Goal: Task Accomplishment & Management: Manage account settings

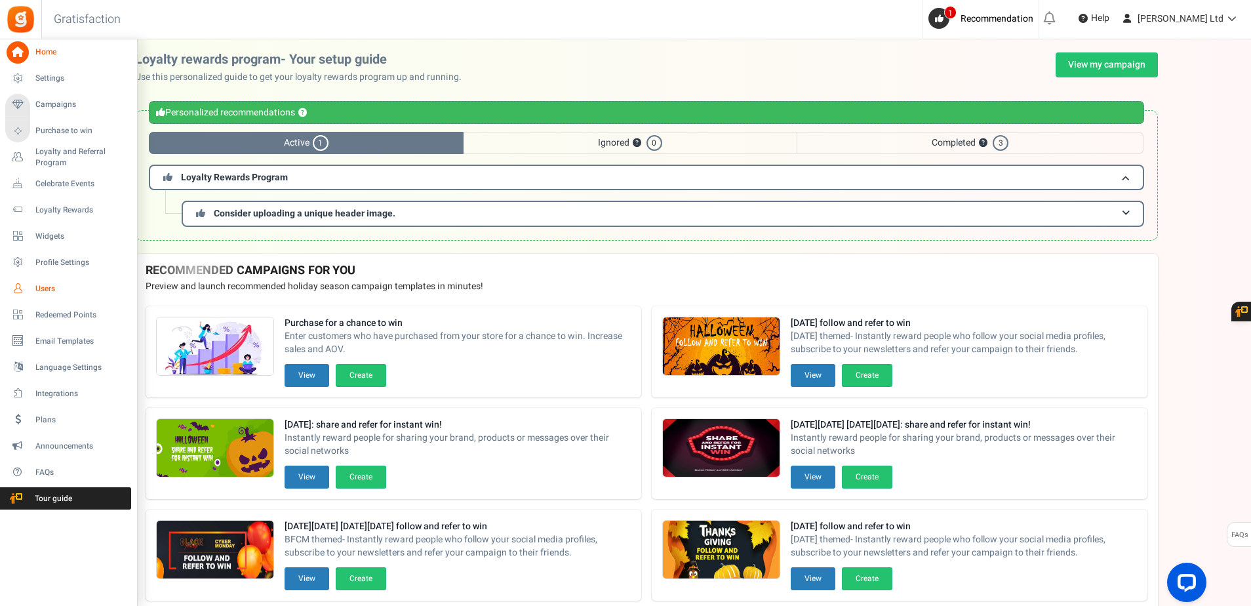
click at [45, 289] on span "Users" at bounding box center [81, 288] width 92 height 11
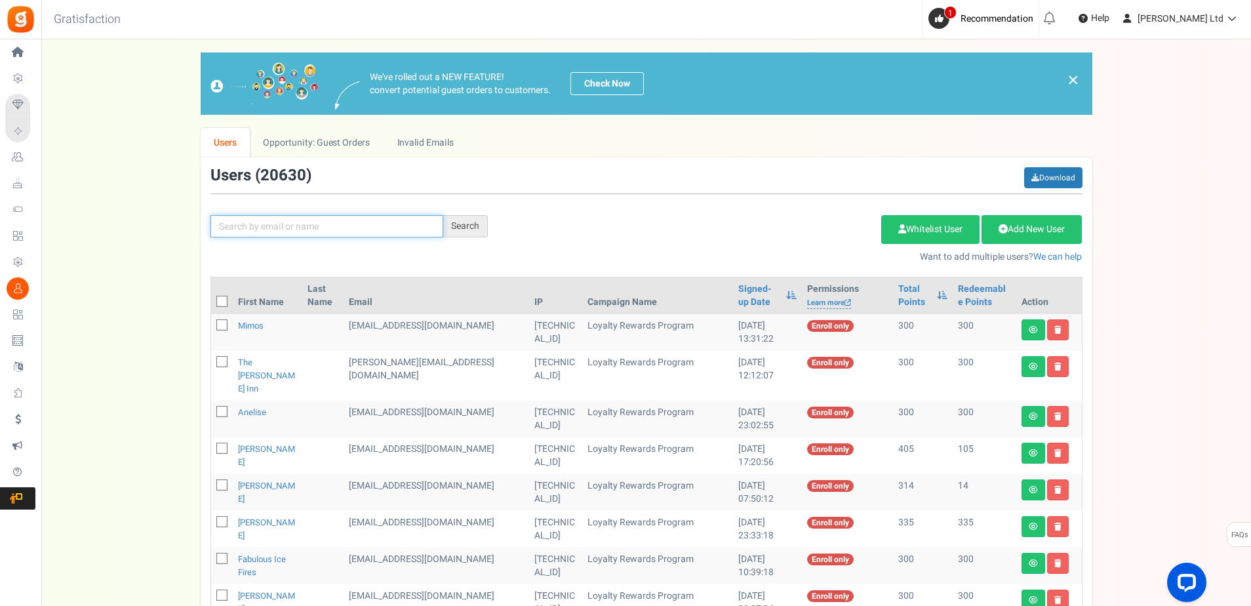
click at [240, 225] on input "text" at bounding box center [326, 226] width 233 height 22
type input "G"
type input "GUYDONATA"
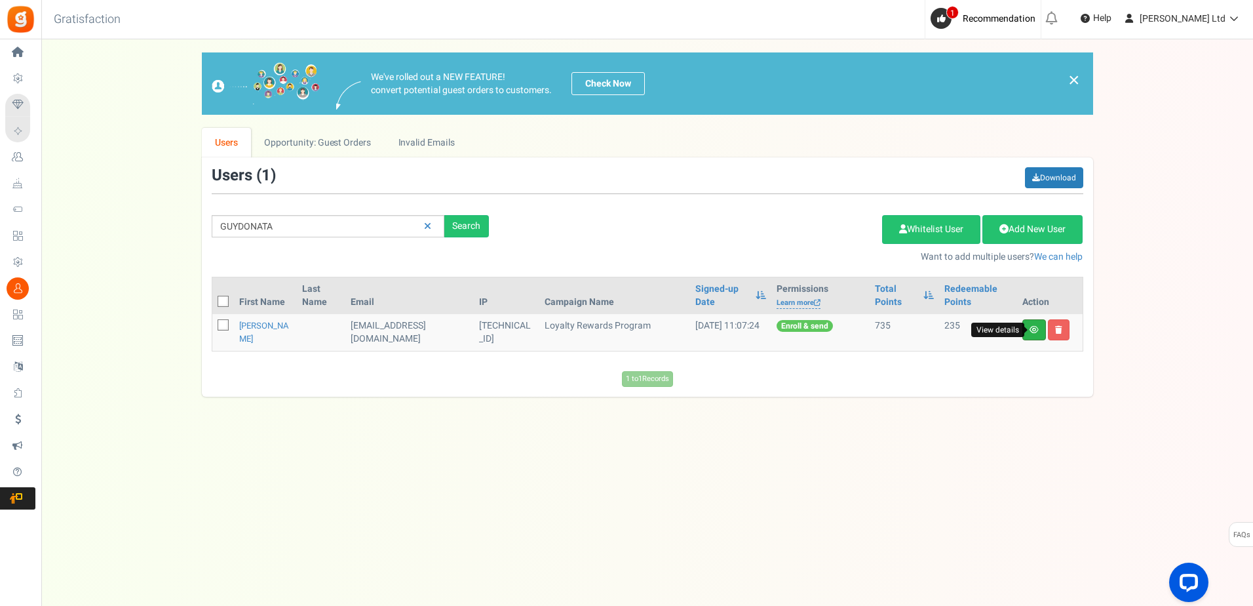
click at [1032, 330] on icon at bounding box center [1034, 330] width 9 height 8
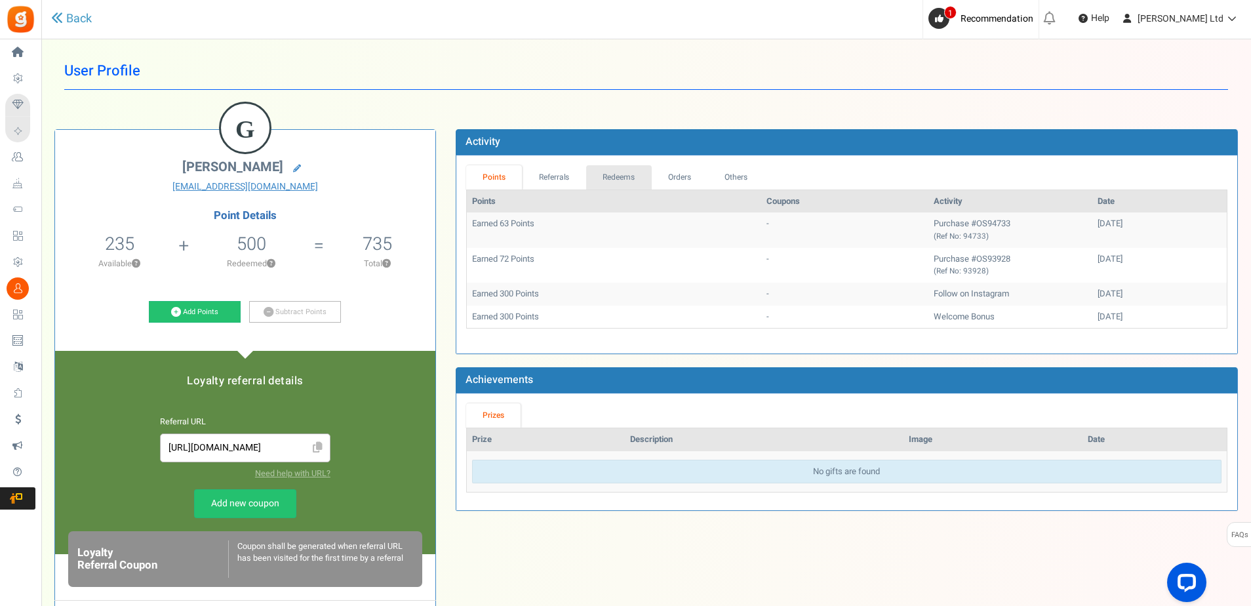
click at [625, 179] on link "Redeems" at bounding box center [619, 177] width 66 height 24
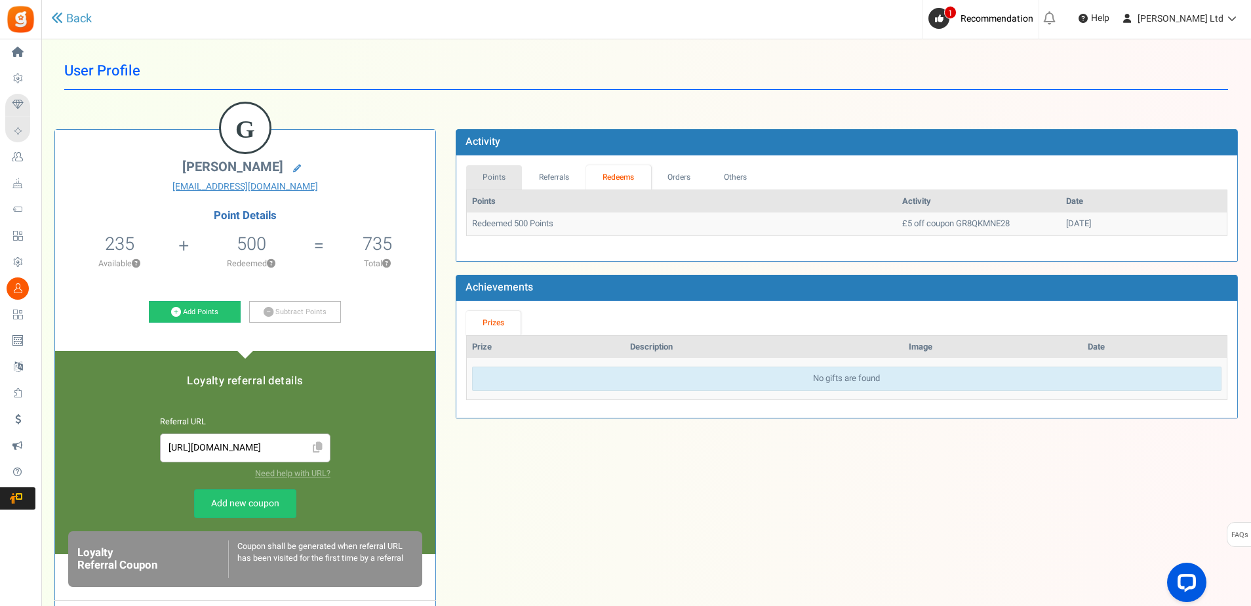
click at [497, 178] on link "Points" at bounding box center [494, 177] width 56 height 24
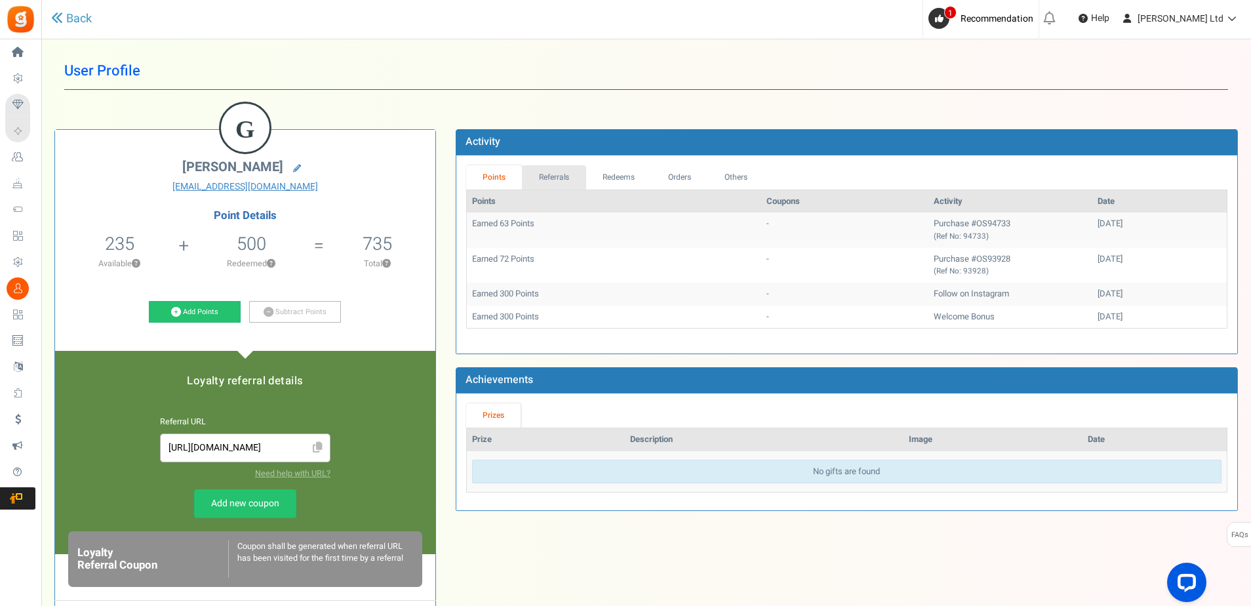
click at [553, 173] on link "Referrals" at bounding box center [554, 177] width 64 height 24
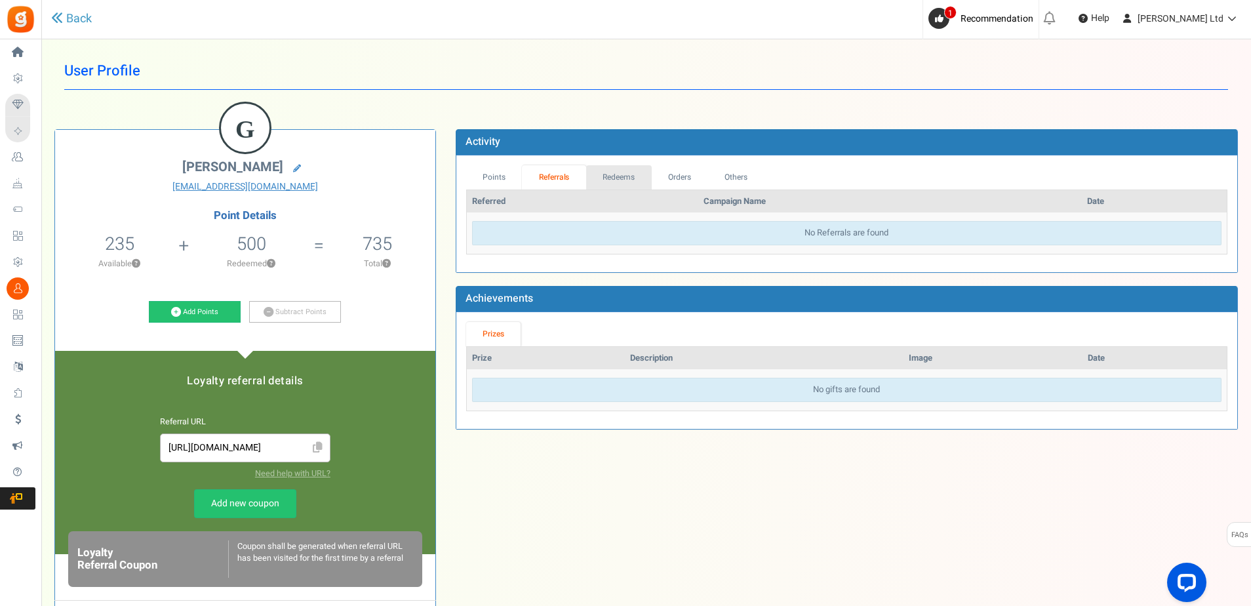
click at [623, 177] on link "Redeems" at bounding box center [619, 177] width 66 height 24
